Goal: Task Accomplishment & Management: Complete application form

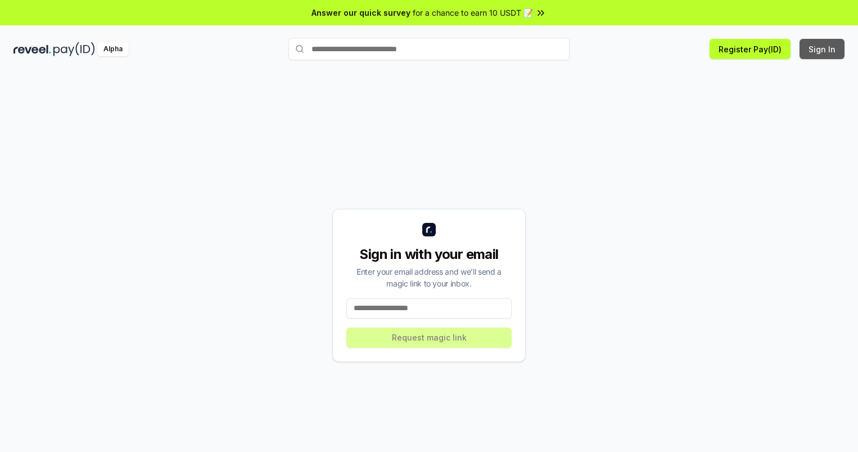
click at [823, 49] on button "Sign In" at bounding box center [822, 49] width 45 height 20
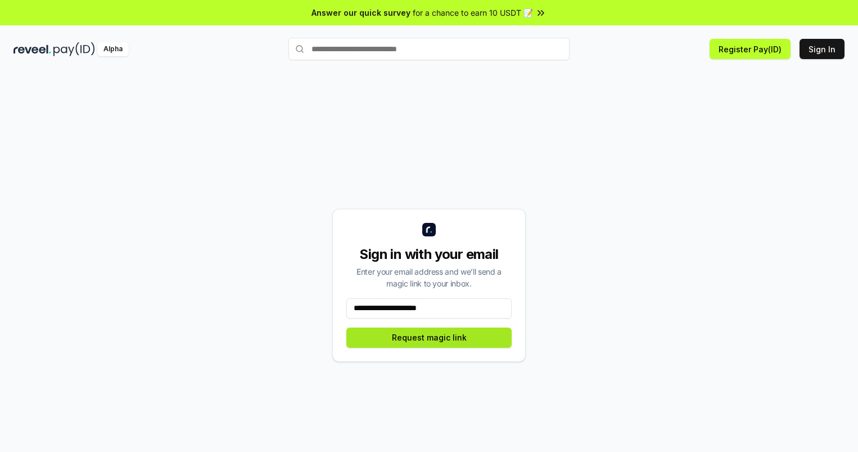
type input "**********"
click at [429, 337] on button "Request magic link" at bounding box center [428, 337] width 165 height 20
